Goal: Information Seeking & Learning: Learn about a topic

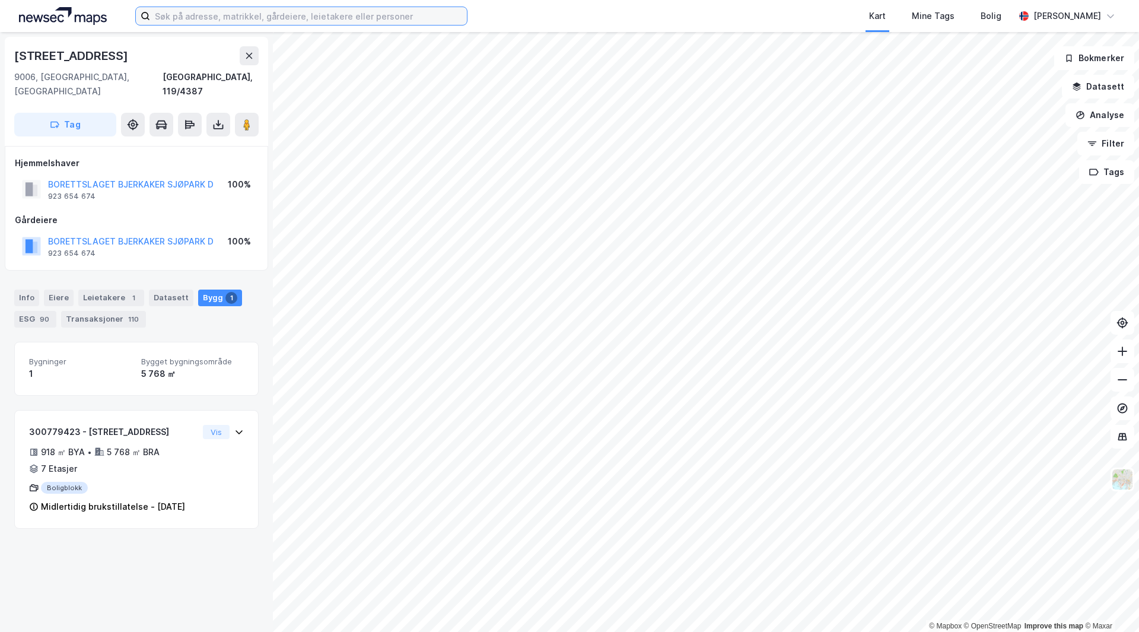
click at [174, 14] on input at bounding box center [308, 16] width 317 height 18
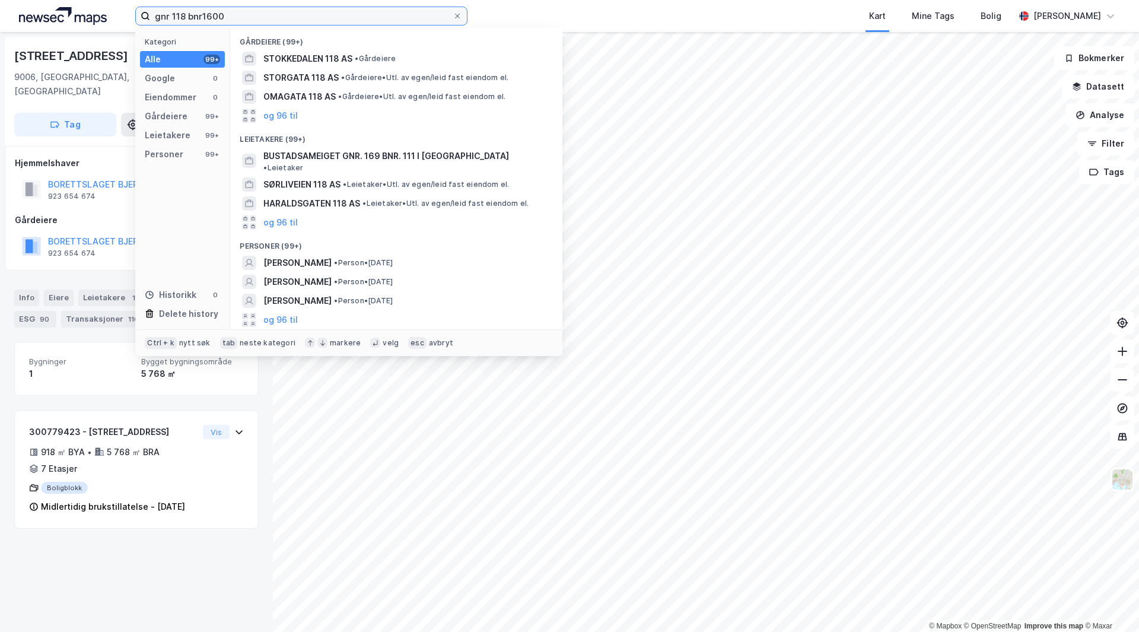
drag, startPoint x: 241, startPoint y: 14, endPoint x: 154, endPoint y: 17, distance: 87.3
click at [154, 17] on input "gnr 118 bnr1600" at bounding box center [301, 16] width 303 height 18
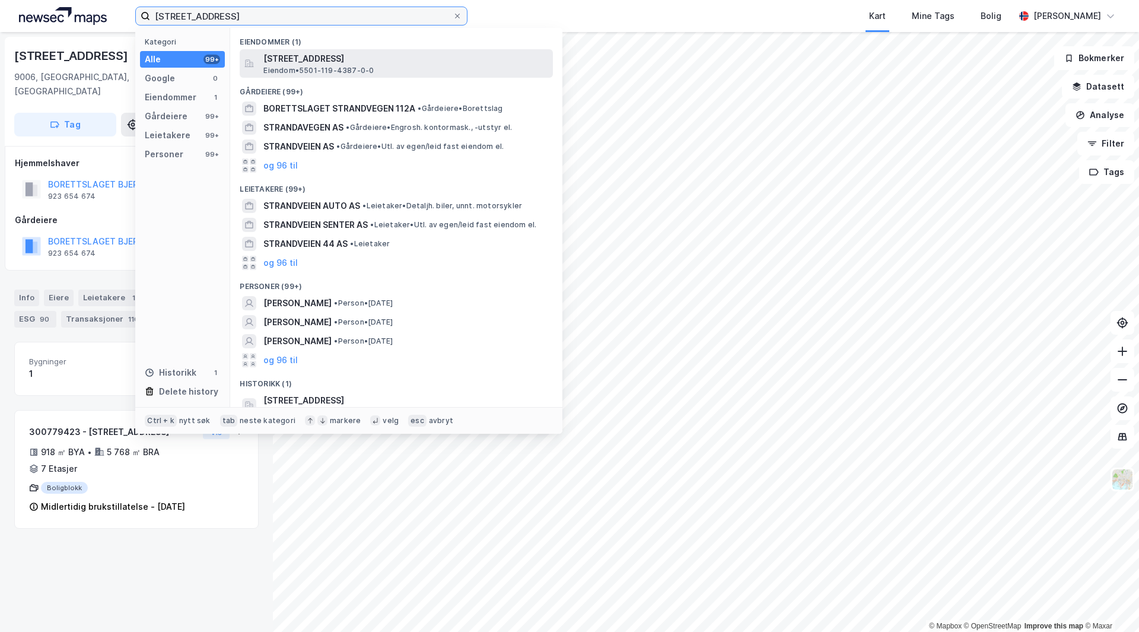
type input "[STREET_ADDRESS]"
click at [389, 68] on div "[STREET_ADDRESS] • 5501-119-4387-0-0" at bounding box center [406, 64] width 287 height 24
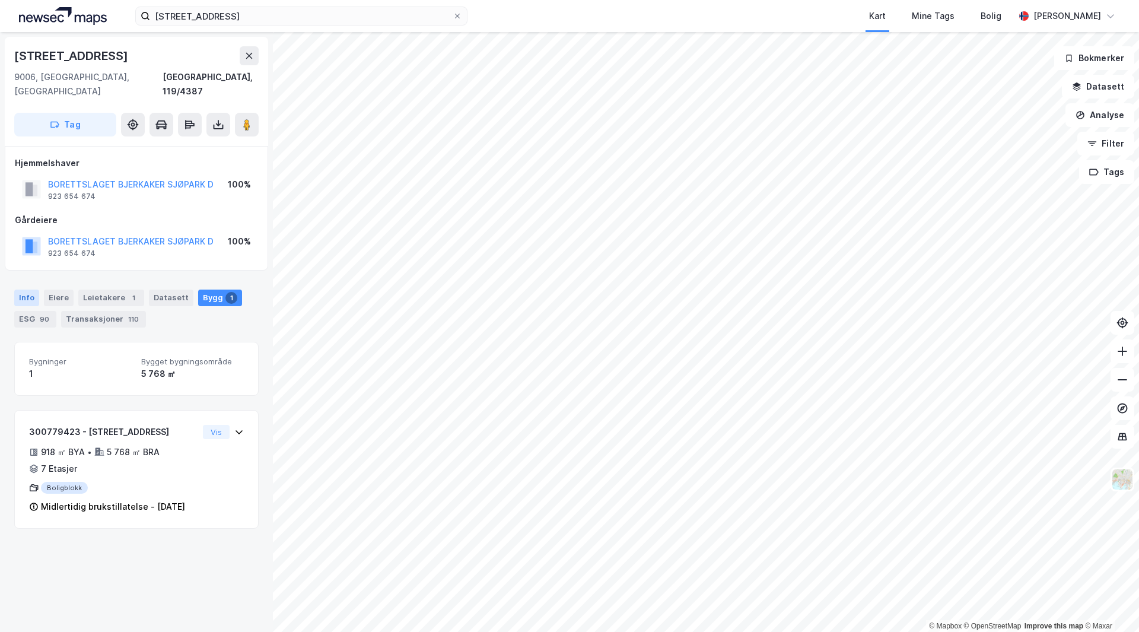
click at [26, 290] on div "Info" at bounding box center [26, 298] width 25 height 17
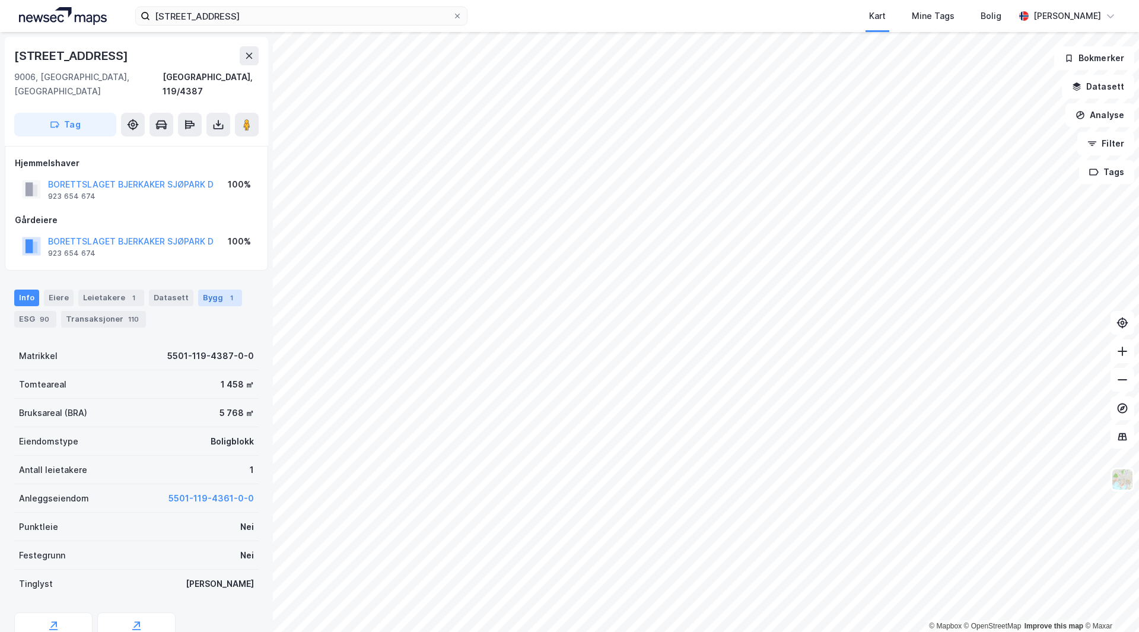
click at [225, 292] on div "1" at bounding box center [231, 298] width 12 height 12
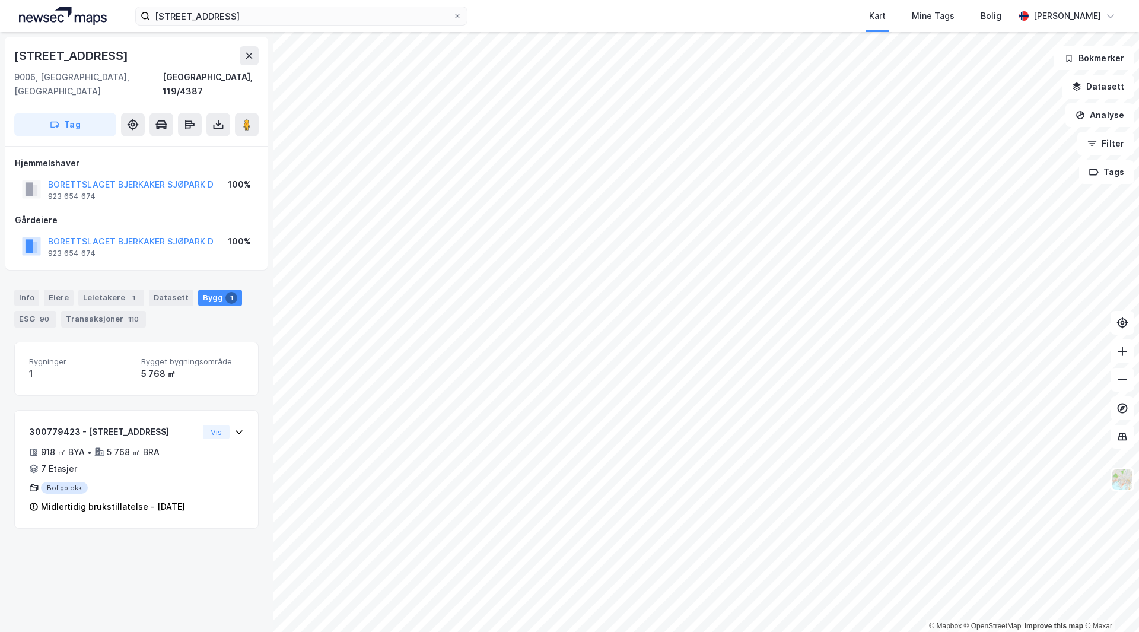
click at [170, 292] on div "Info [PERSON_NAME] 1 Datasett Bygg 1 ESG 90 Transaksjoner 110" at bounding box center [136, 309] width 244 height 38
click at [169, 290] on div "Datasett" at bounding box center [171, 298] width 44 height 17
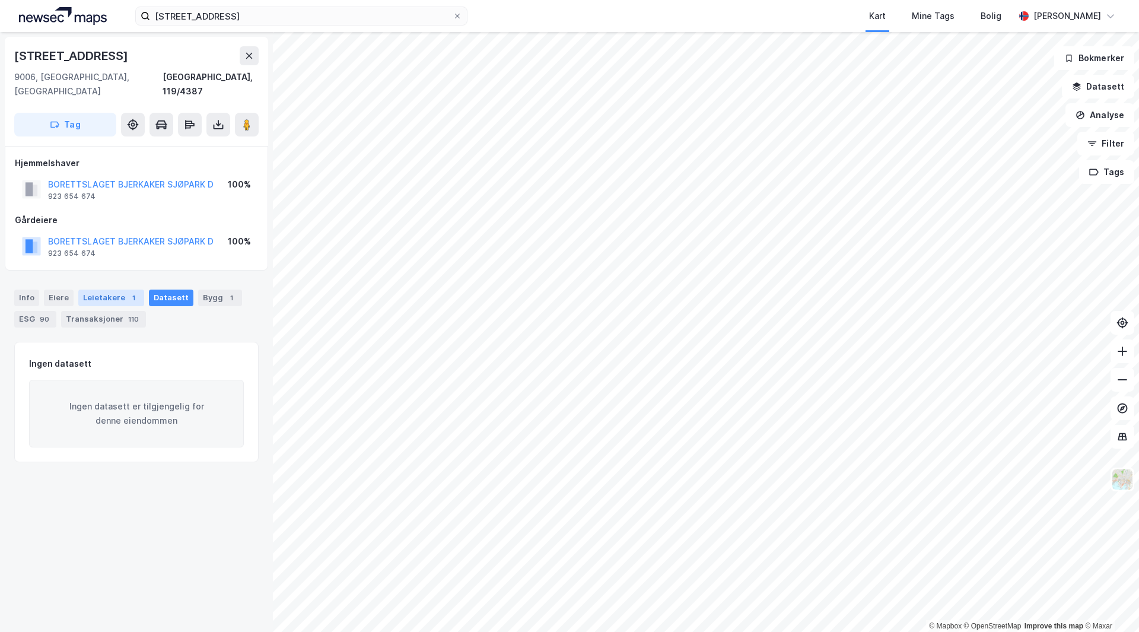
click at [113, 290] on div "Leietakere 1" at bounding box center [111, 298] width 66 height 17
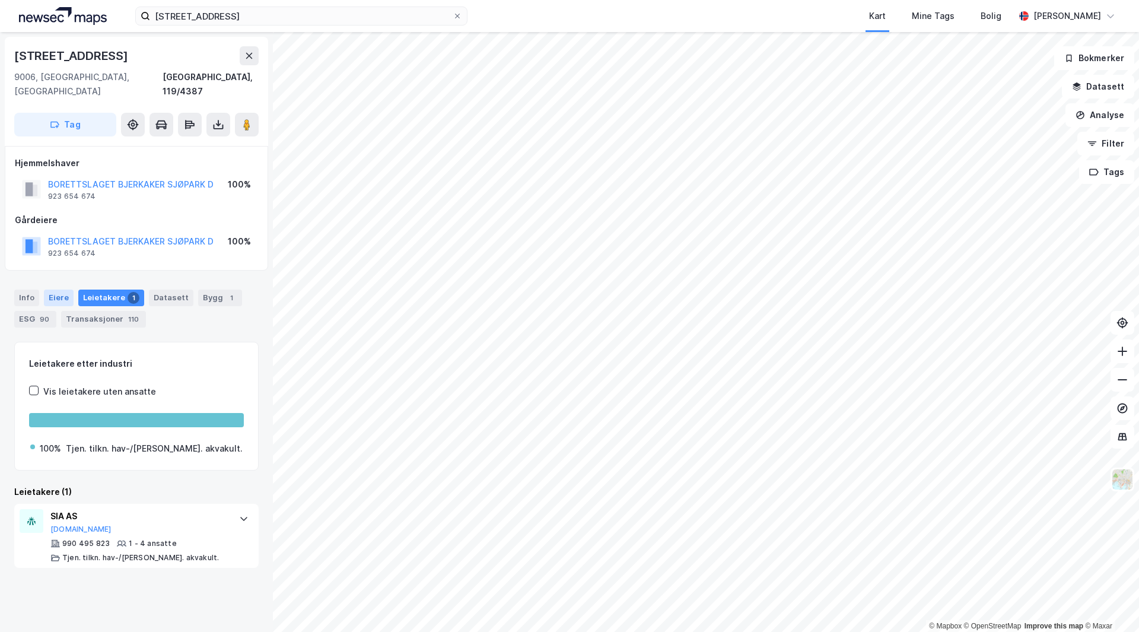
click at [47, 290] on div "Eiere" at bounding box center [59, 298] width 30 height 17
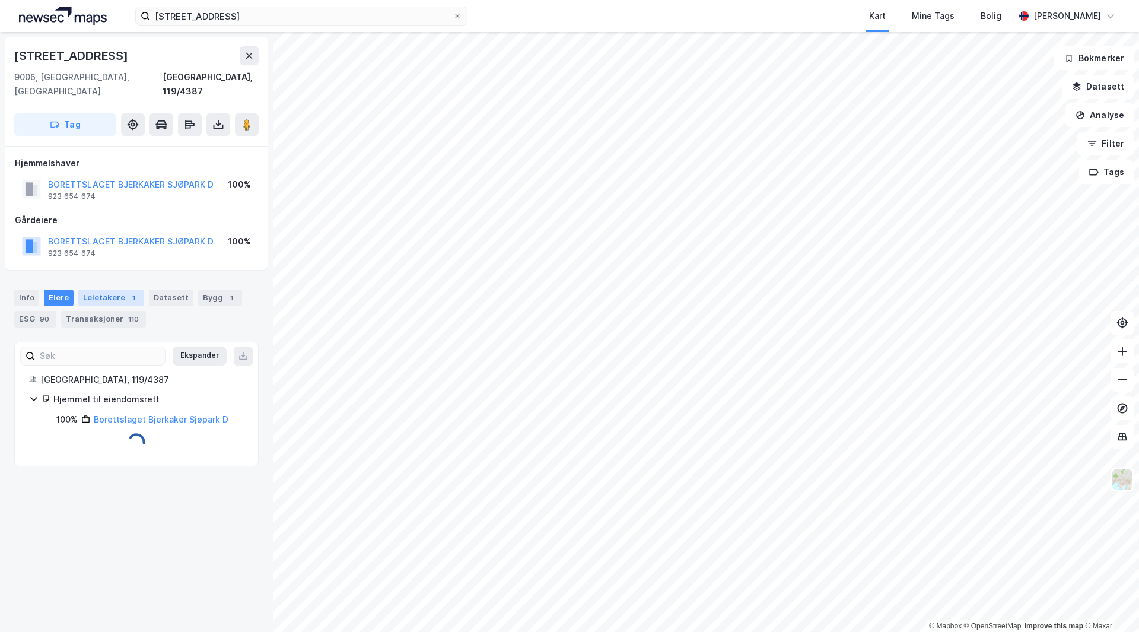
click at [117, 290] on div "Leietakere 1" at bounding box center [111, 298] width 66 height 17
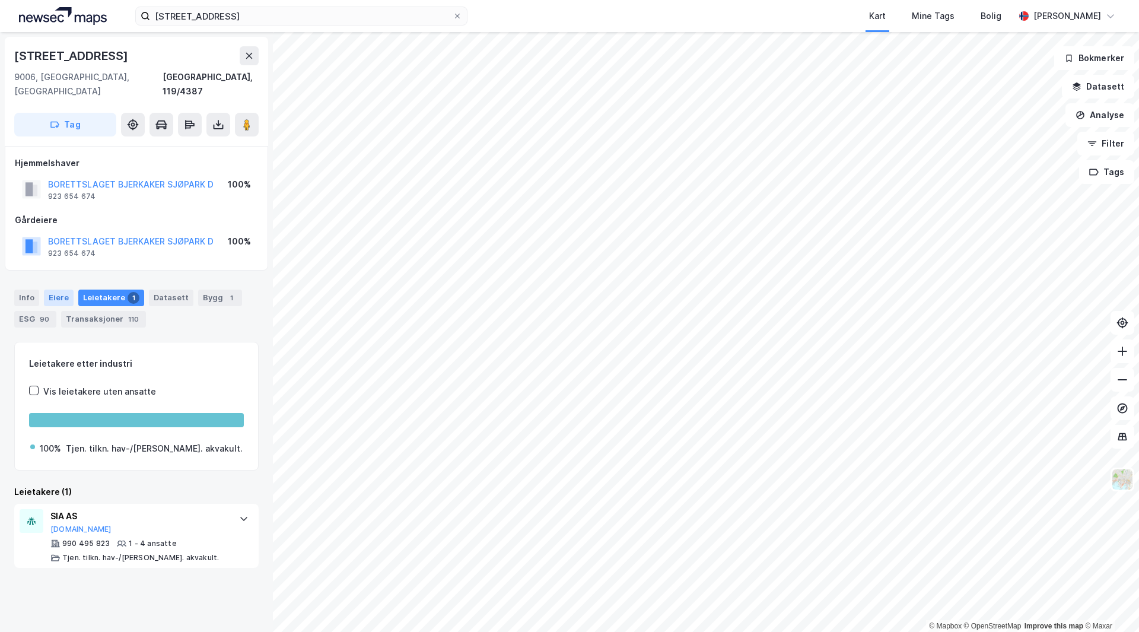
click at [68, 290] on div "Eiere" at bounding box center [59, 298] width 30 height 17
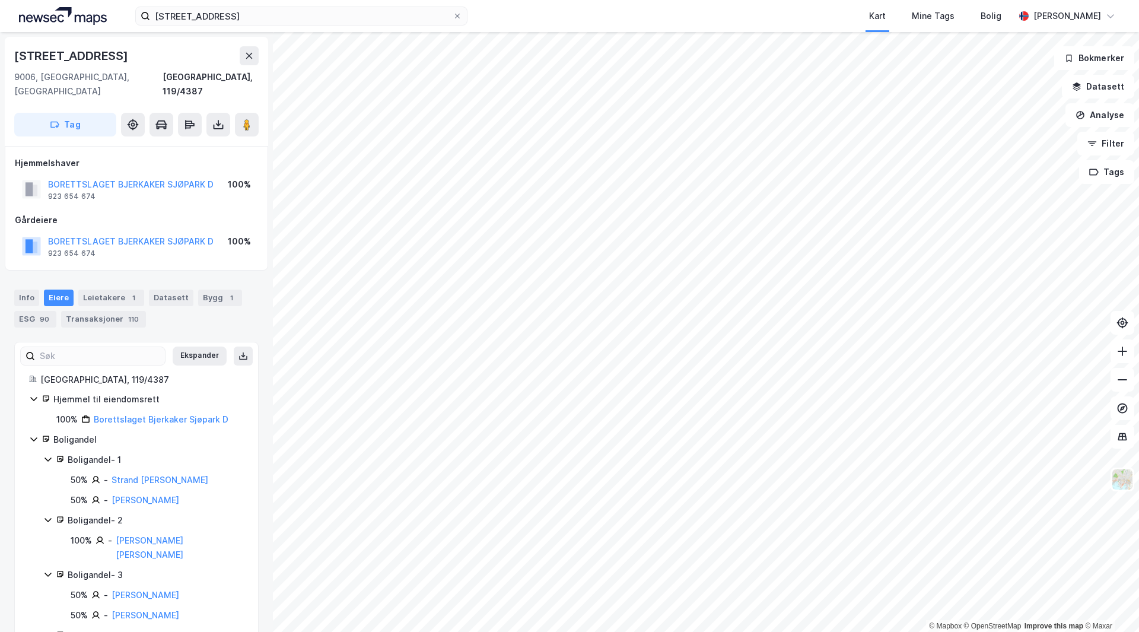
click at [634, 631] on html "strandvegen 116a Kart Mine Tags Bolig [PERSON_NAME] © Mapbox © OpenStreetMap Im…" at bounding box center [569, 316] width 1139 height 632
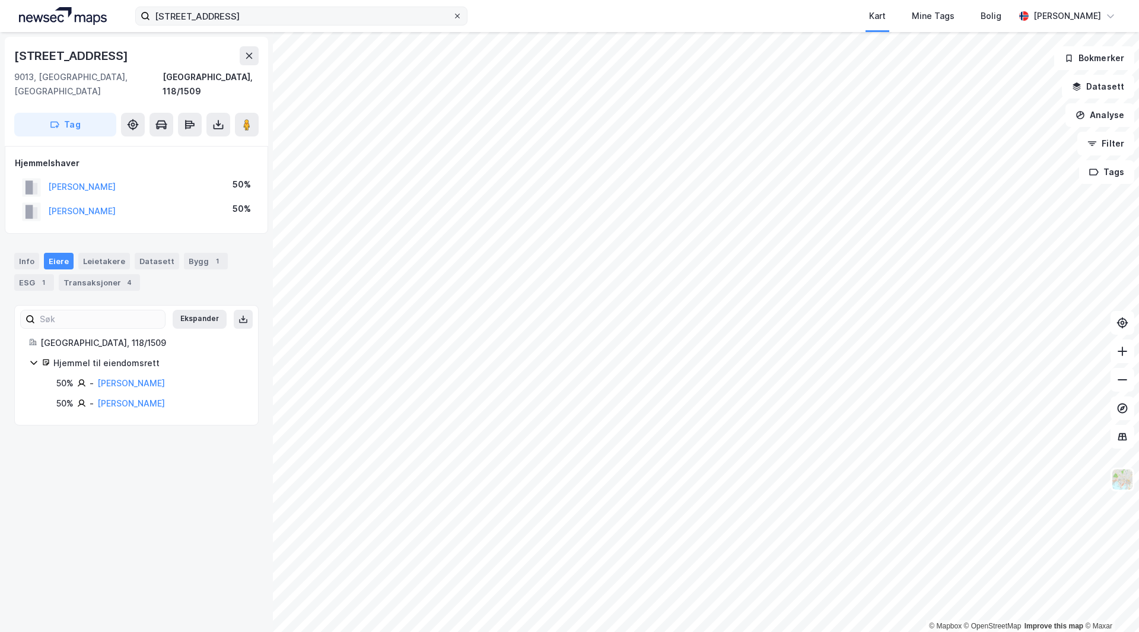
click at [460, 16] on icon at bounding box center [457, 15] width 7 height 7
click at [453, 16] on input "[STREET_ADDRESS]" at bounding box center [301, 16] width 303 height 18
